Goal: Task Accomplishment & Management: Complete application form

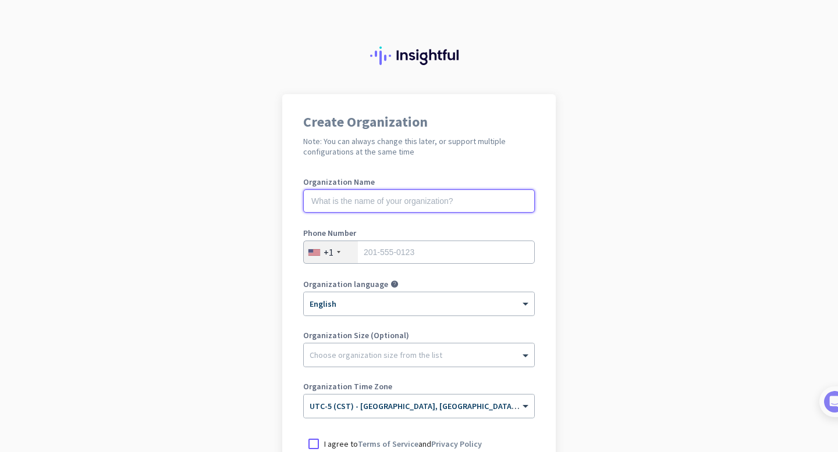
click at [402, 201] on input "text" at bounding box center [418, 201] width 231 height 23
type input "mercor"
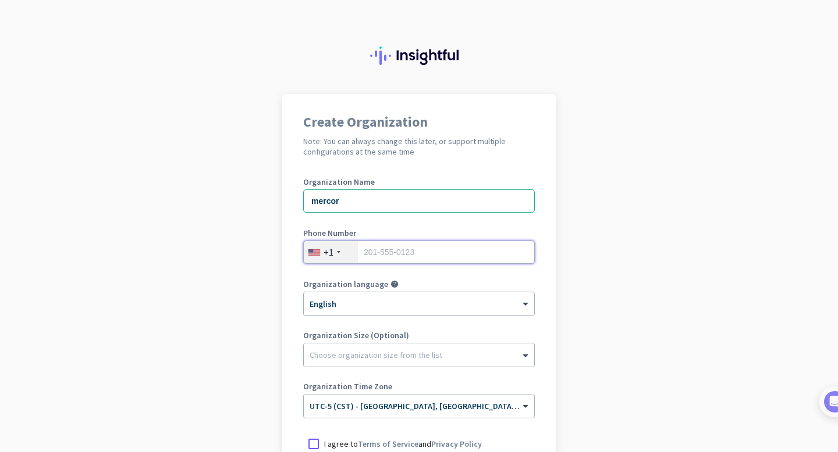
click at [377, 251] on input "tel" at bounding box center [418, 252] width 231 height 23
type input "4312934189"
click at [358, 259] on input "4312934189" at bounding box center [418, 252] width 231 height 23
click at [341, 256] on div "+1" at bounding box center [331, 252] width 54 height 22
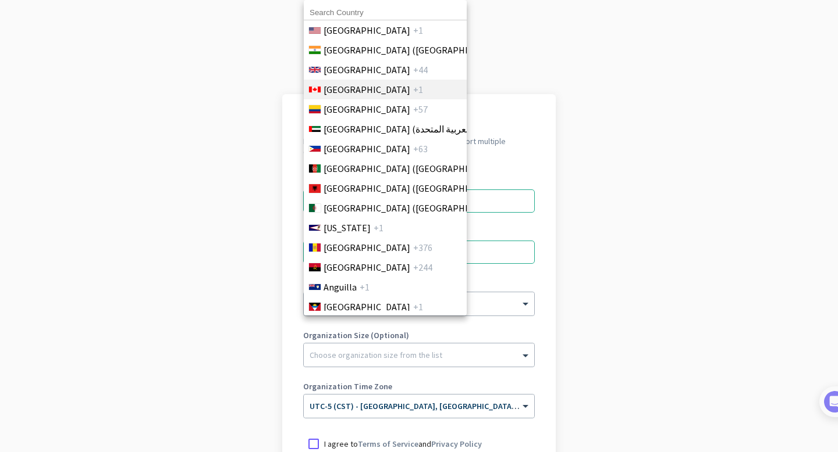
click at [352, 91] on span "[GEOGRAPHIC_DATA]" at bounding box center [366, 90] width 87 height 14
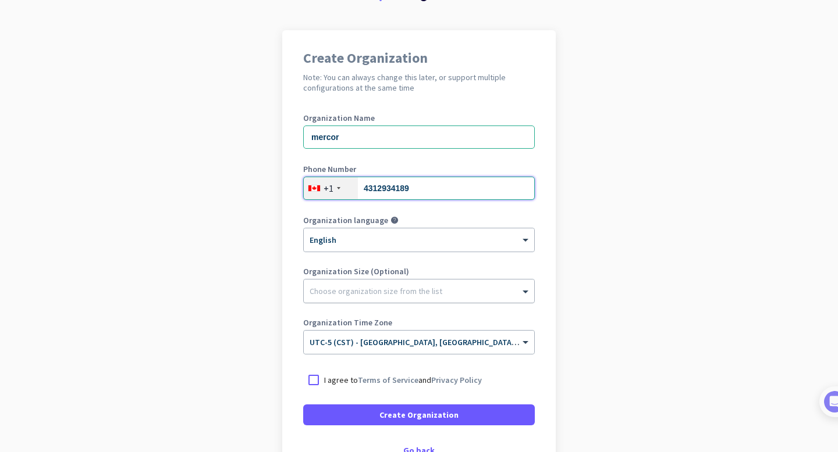
scroll to position [145, 0]
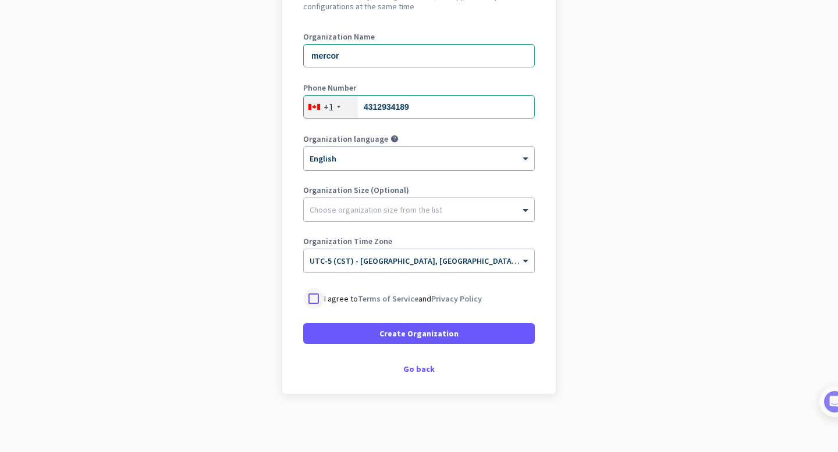
click at [310, 297] on div at bounding box center [313, 298] width 21 height 21
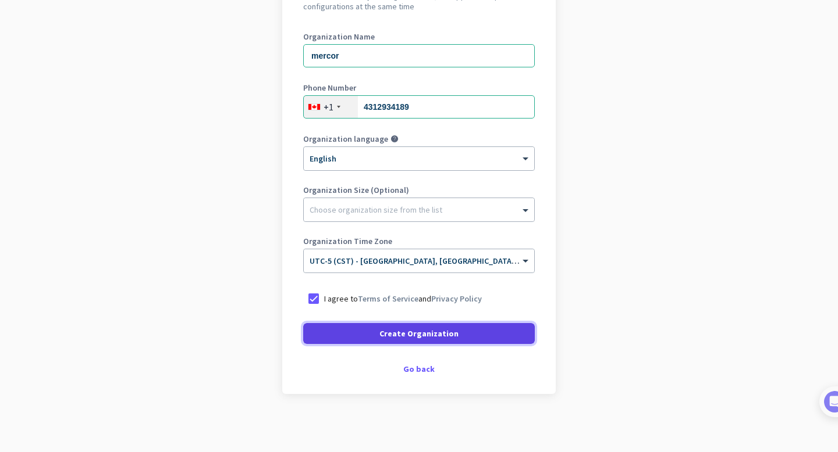
click at [348, 322] on span at bounding box center [418, 334] width 231 height 28
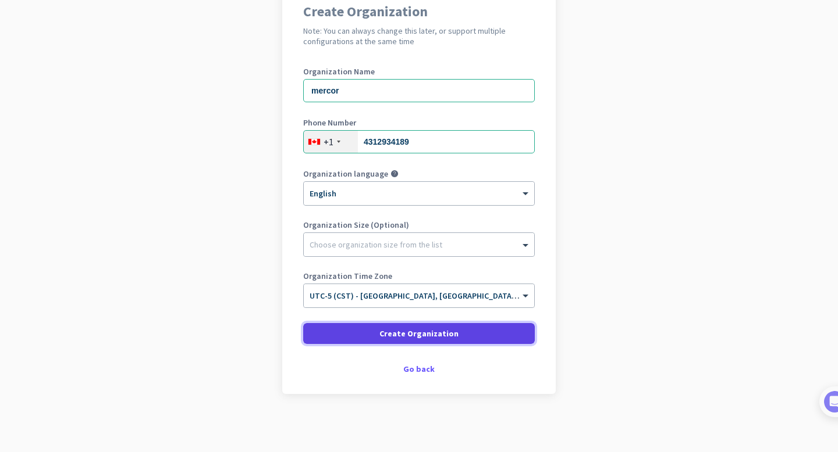
scroll to position [111, 0]
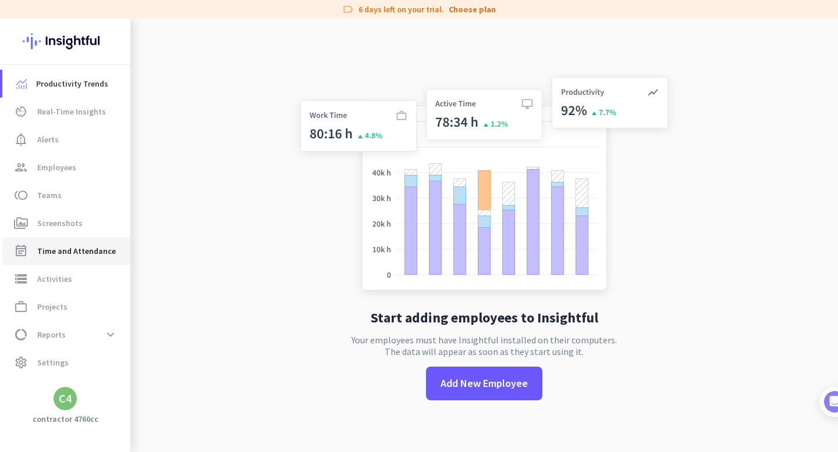
click at [48, 261] on link "event_note Time and Attendance" at bounding box center [66, 251] width 128 height 28
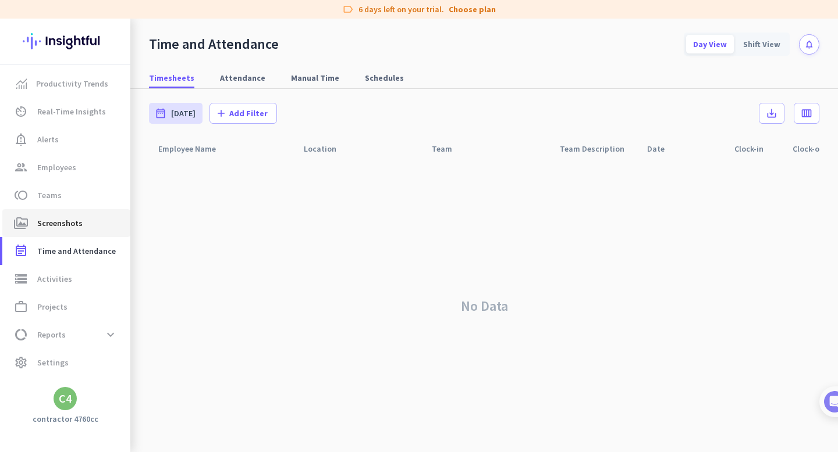
click at [46, 225] on span "Screenshots" at bounding box center [59, 223] width 45 height 14
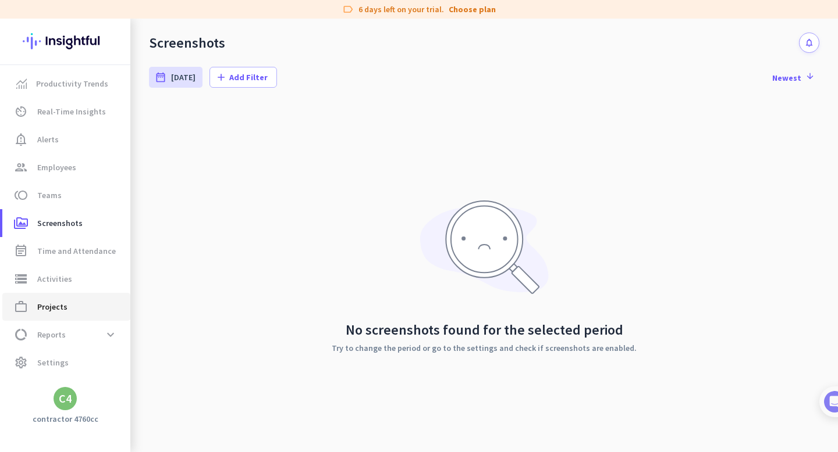
click at [52, 311] on span "Projects" at bounding box center [52, 307] width 30 height 14
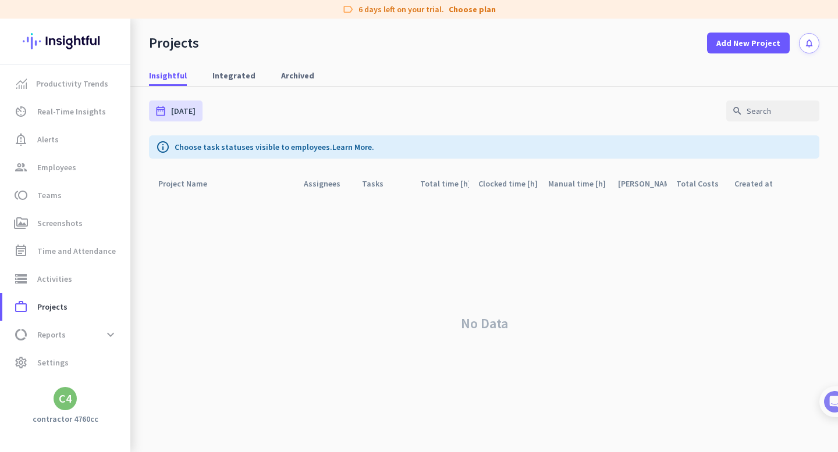
click at [60, 398] on div "C4" at bounding box center [65, 399] width 13 height 12
click at [804, 47] on div at bounding box center [419, 226] width 838 height 452
click at [65, 393] on div "C4" at bounding box center [65, 399] width 13 height 12
click at [105, 376] on span "Sign out" at bounding box center [127, 377] width 70 height 10
